Goal: Find contact information: Find contact information

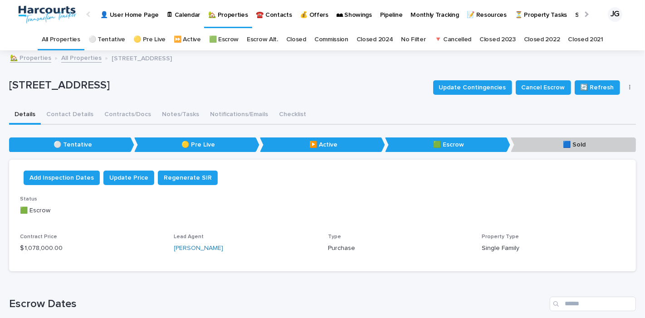
scroll to position [44, 0]
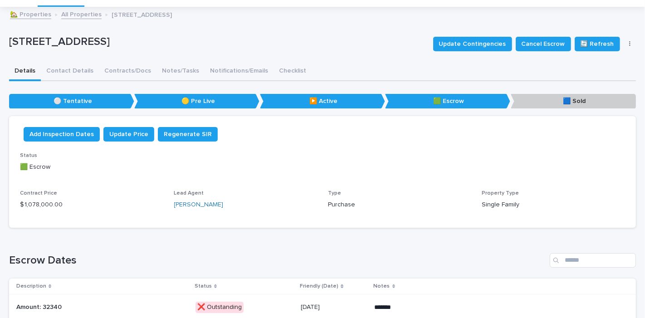
click at [42, 15] on link "🏡 Properties" at bounding box center [30, 14] width 41 height 10
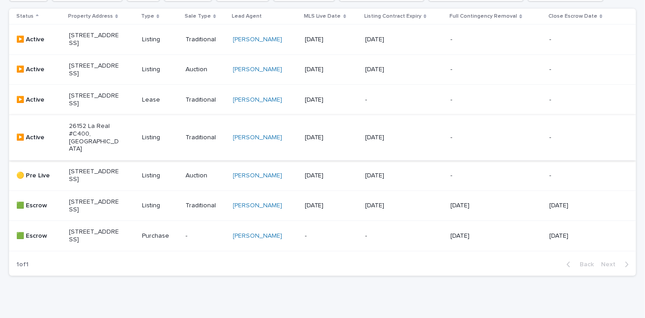
scroll to position [252, 0]
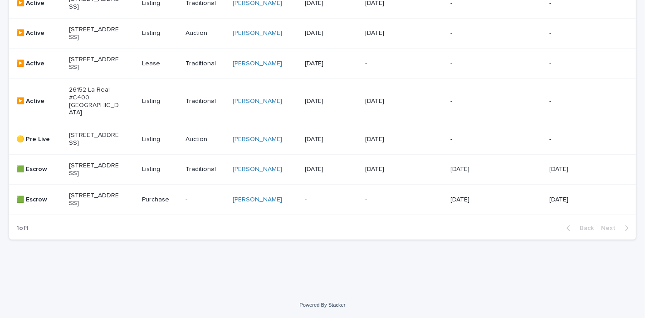
click at [97, 147] on p "[STREET_ADDRESS]" at bounding box center [94, 138] width 50 height 15
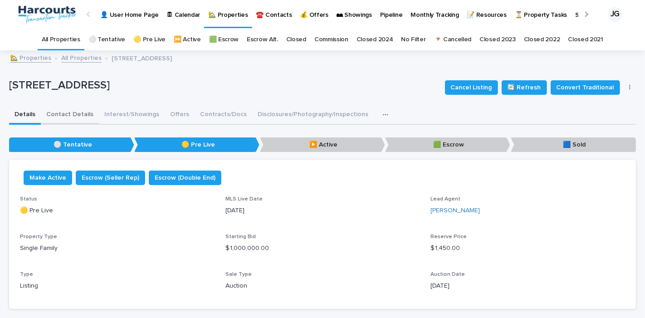
click at [79, 112] on button "Contact Details" at bounding box center [70, 115] width 58 height 19
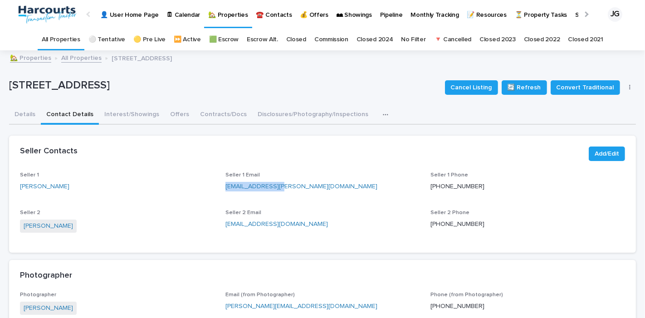
drag, startPoint x: 284, startPoint y: 187, endPoint x: 224, endPoint y: 188, distance: 60.3
click at [225, 188] on p "[EMAIL_ADDRESS][PERSON_NAME][DOMAIN_NAME]" at bounding box center [322, 187] width 194 height 10
copy link "[EMAIL_ADDRESS][PERSON_NAME][DOMAIN_NAME]"
click at [72, 37] on link "All Properties" at bounding box center [61, 39] width 39 height 21
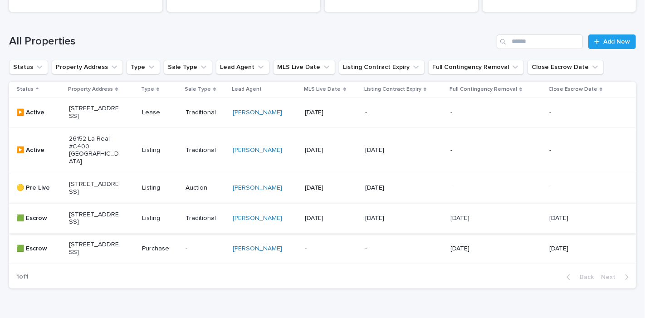
scroll to position [101, 0]
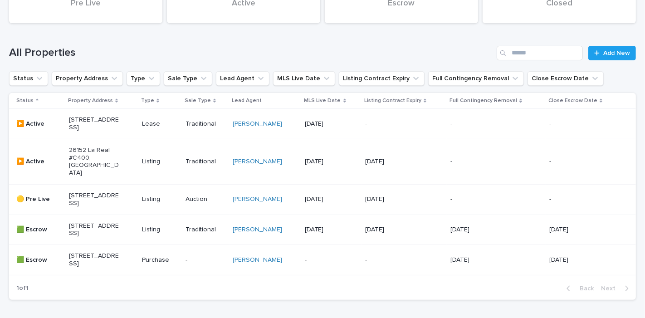
click at [87, 131] on p "[STREET_ADDRESS]" at bounding box center [94, 123] width 50 height 15
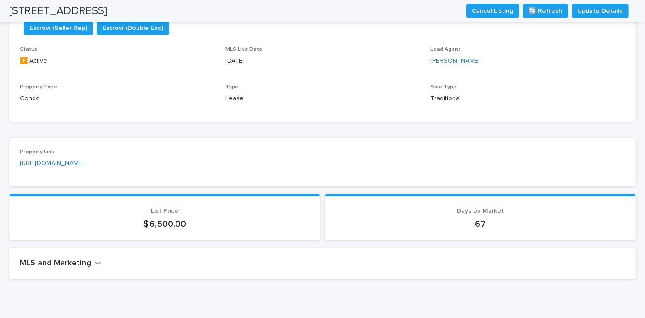
scroll to position [44, 0]
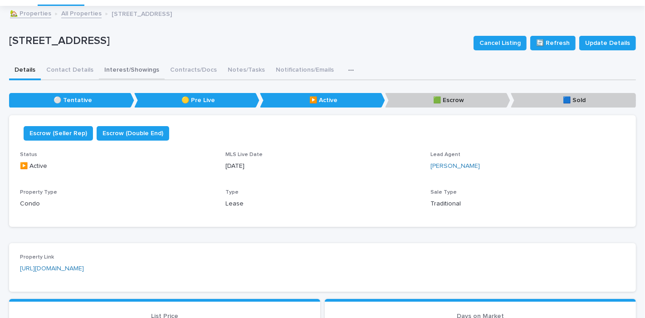
click at [130, 69] on button "Interest/Showings" at bounding box center [132, 70] width 66 height 19
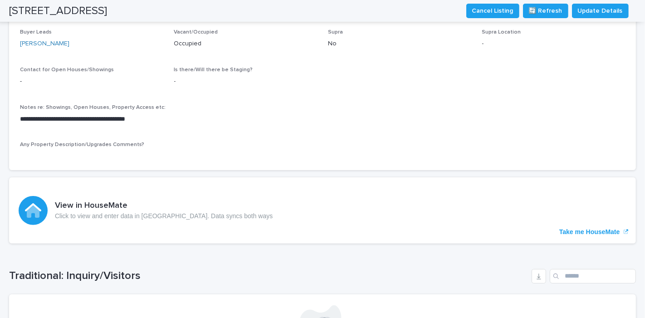
scroll to position [96, 0]
